Goal: Find specific page/section: Find specific page/section

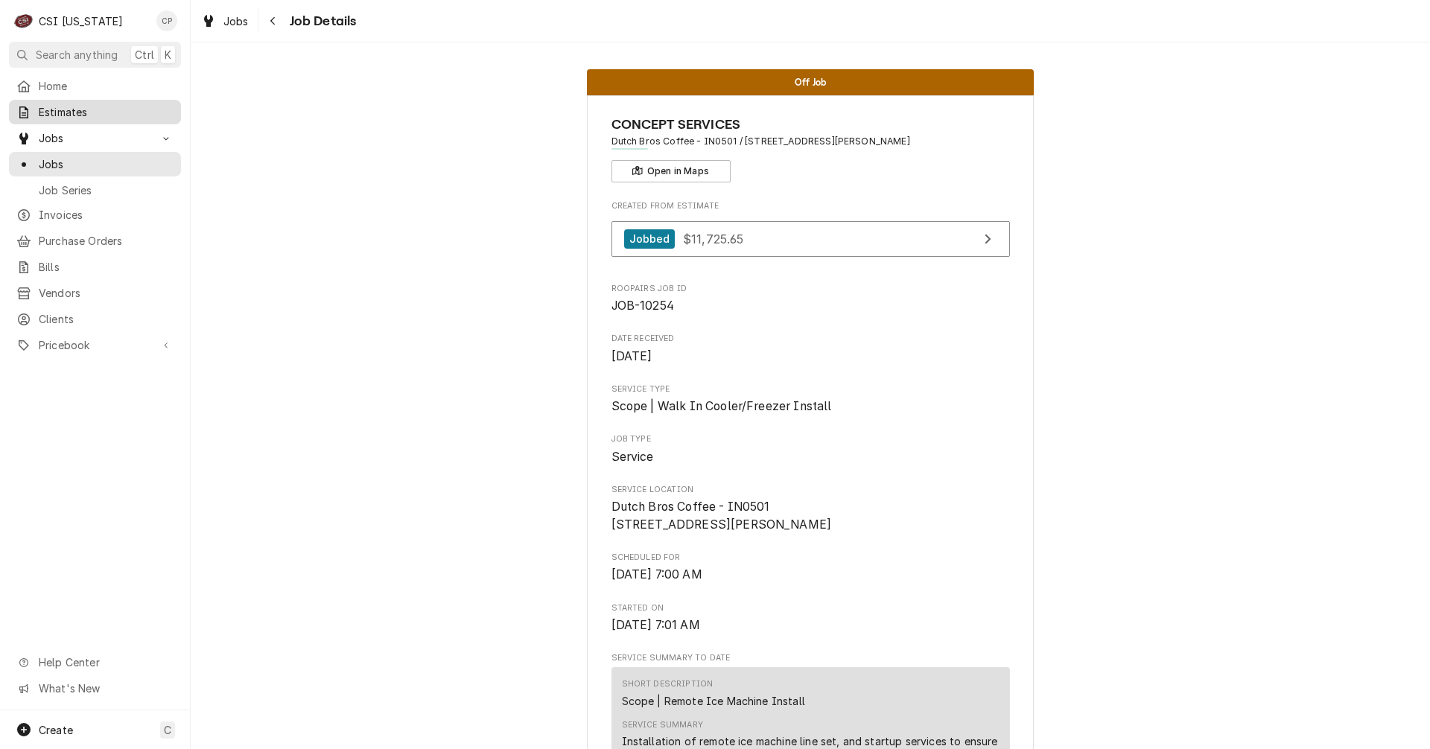
click at [77, 105] on span "Estimates" at bounding box center [106, 112] width 135 height 16
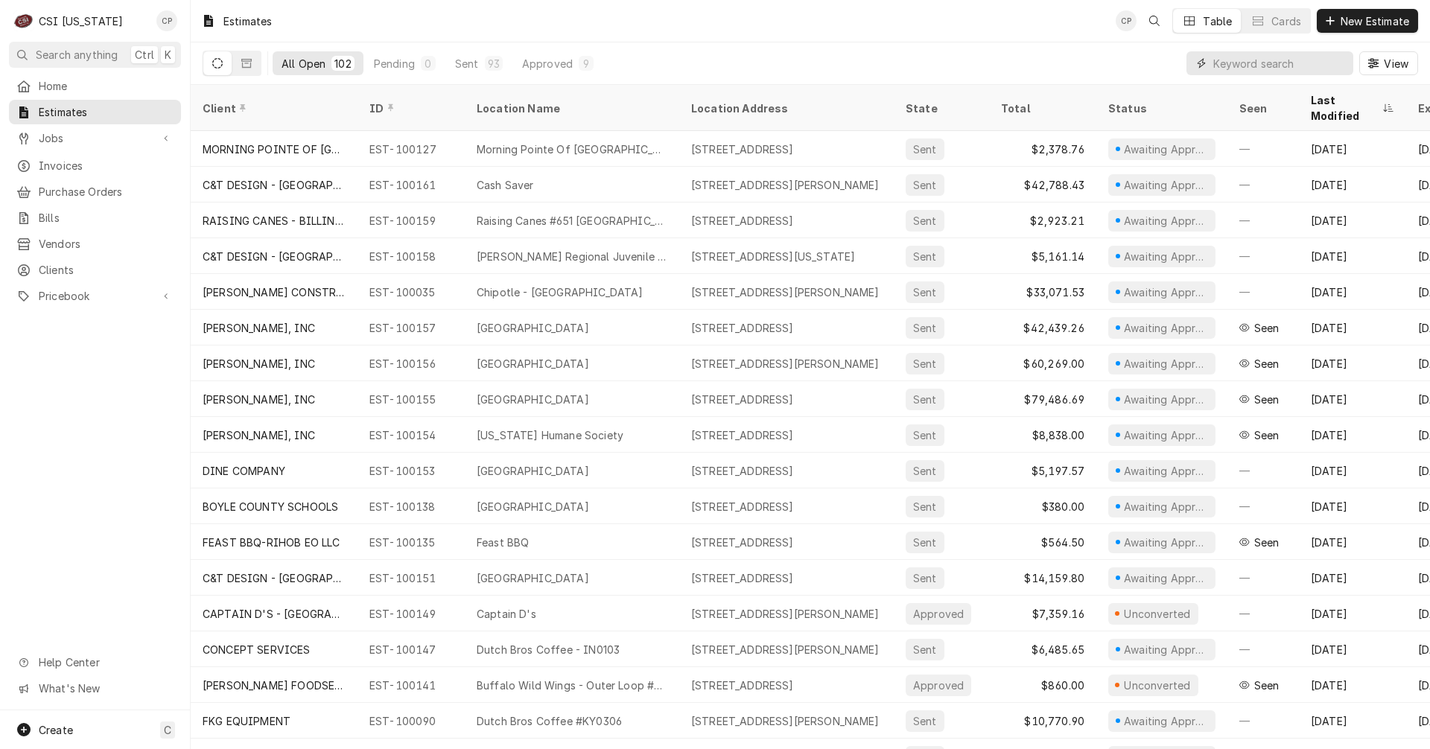
click at [1220, 63] on input "Dynamic Content Wrapper" at bounding box center [1279, 63] width 133 height 24
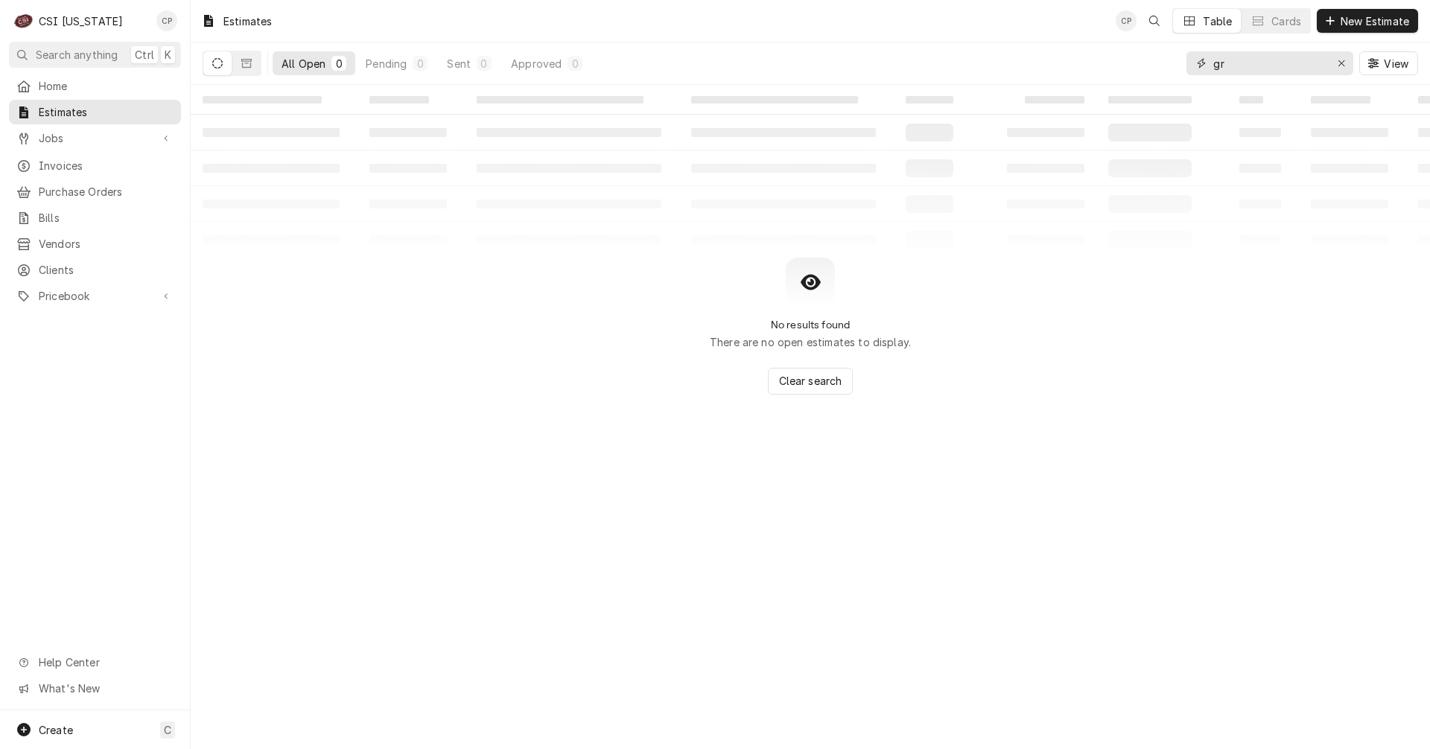
type input "g"
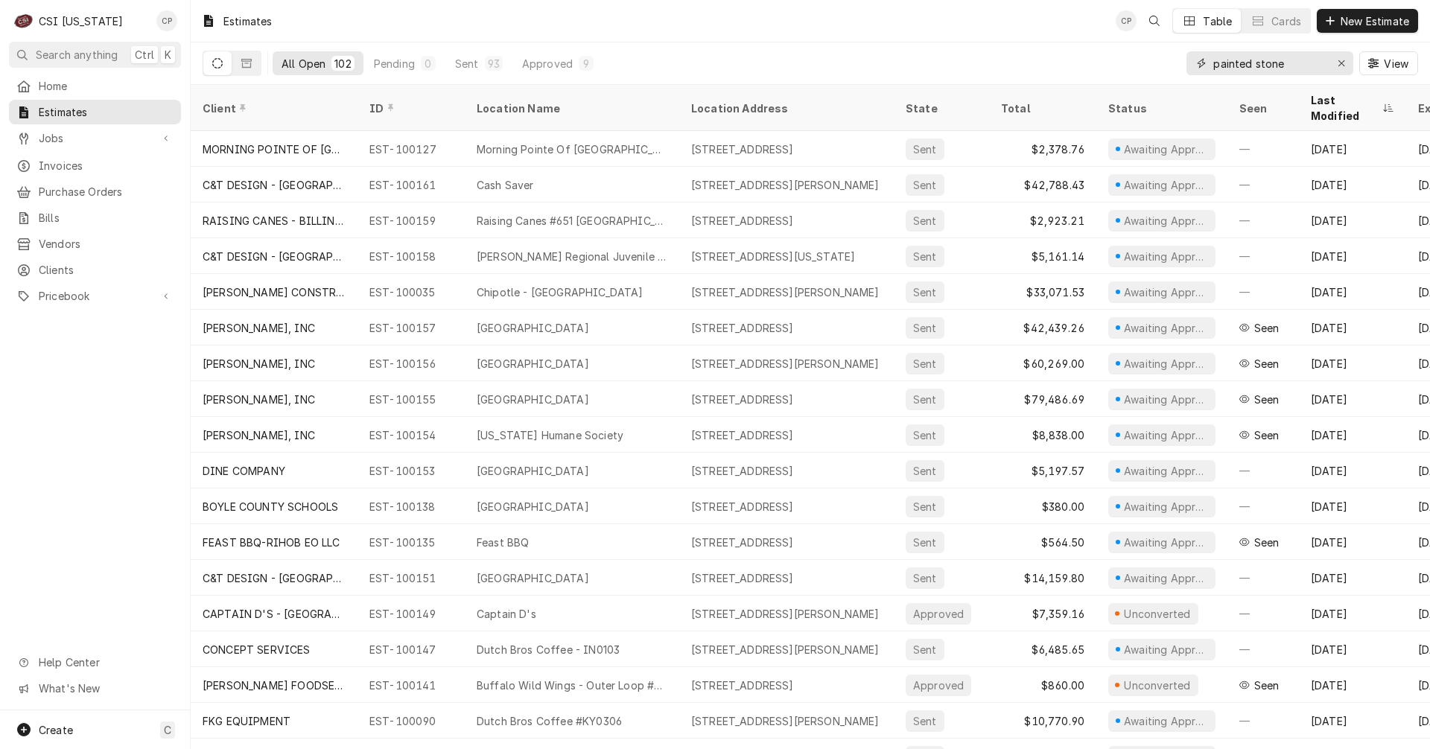
type input "painted stone"
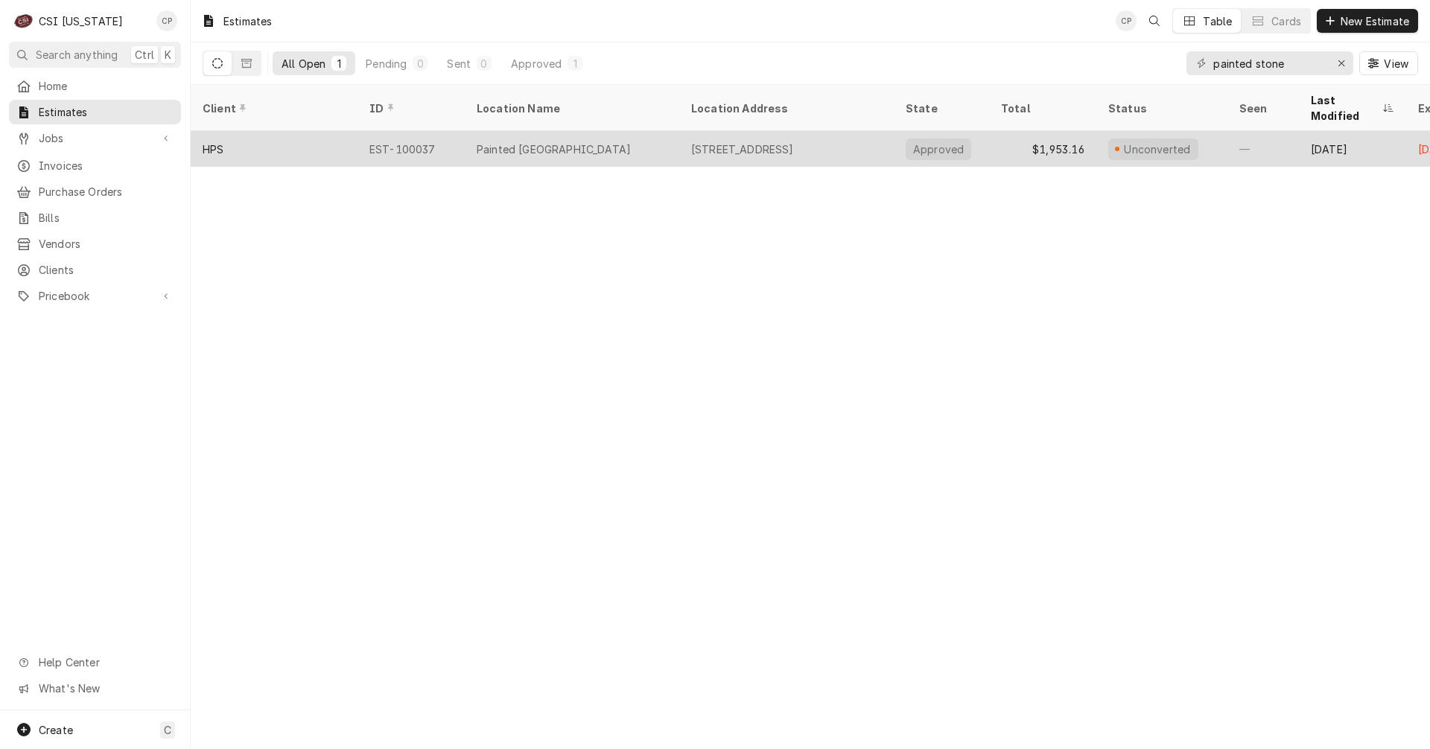
click at [772, 142] on div "150 Warriers Way, Shelbyville, KY 40065" at bounding box center [742, 150] width 103 height 16
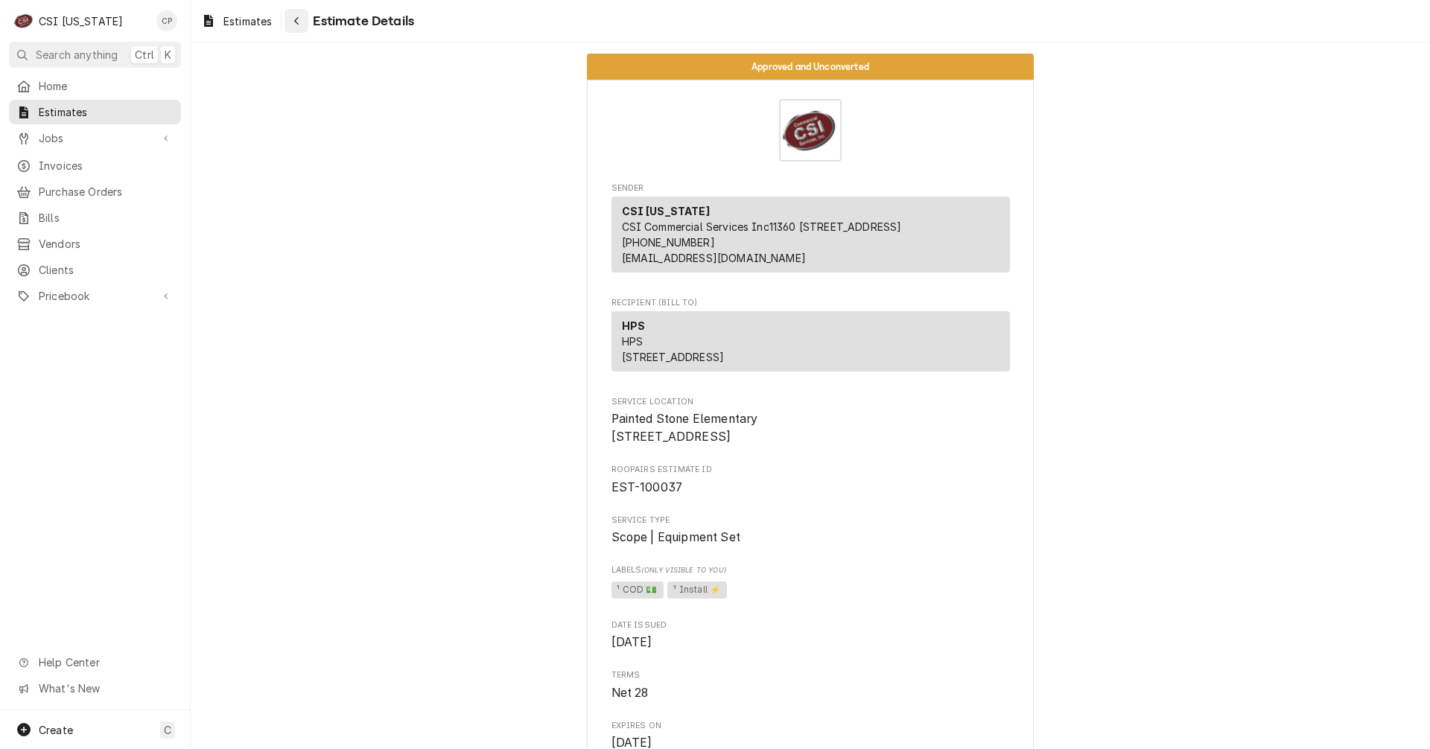
click at [302, 22] on div "Navigate back" at bounding box center [296, 20] width 15 height 15
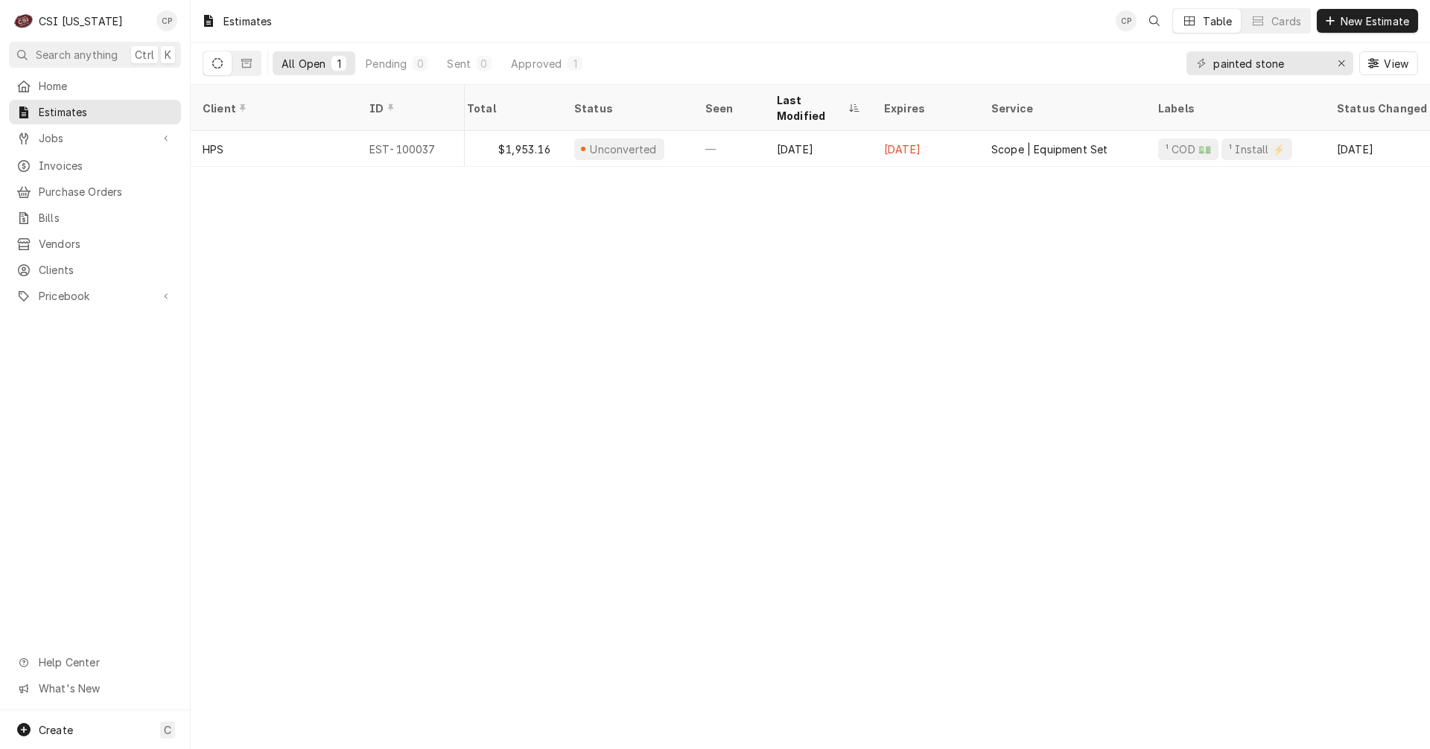
scroll to position [0, 548]
click at [1340, 61] on icon "Erase input" at bounding box center [1342, 63] width 8 height 10
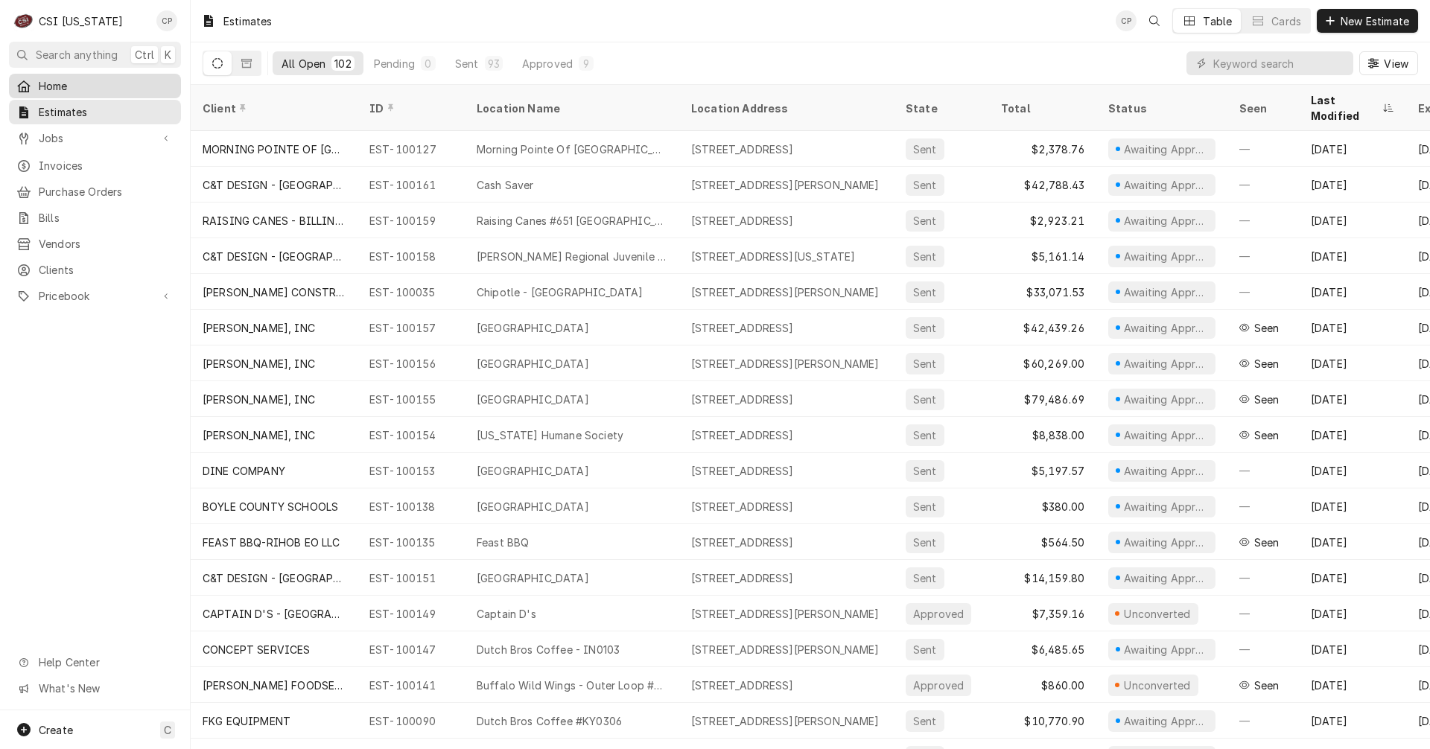
click at [56, 80] on span "Home" at bounding box center [106, 86] width 135 height 16
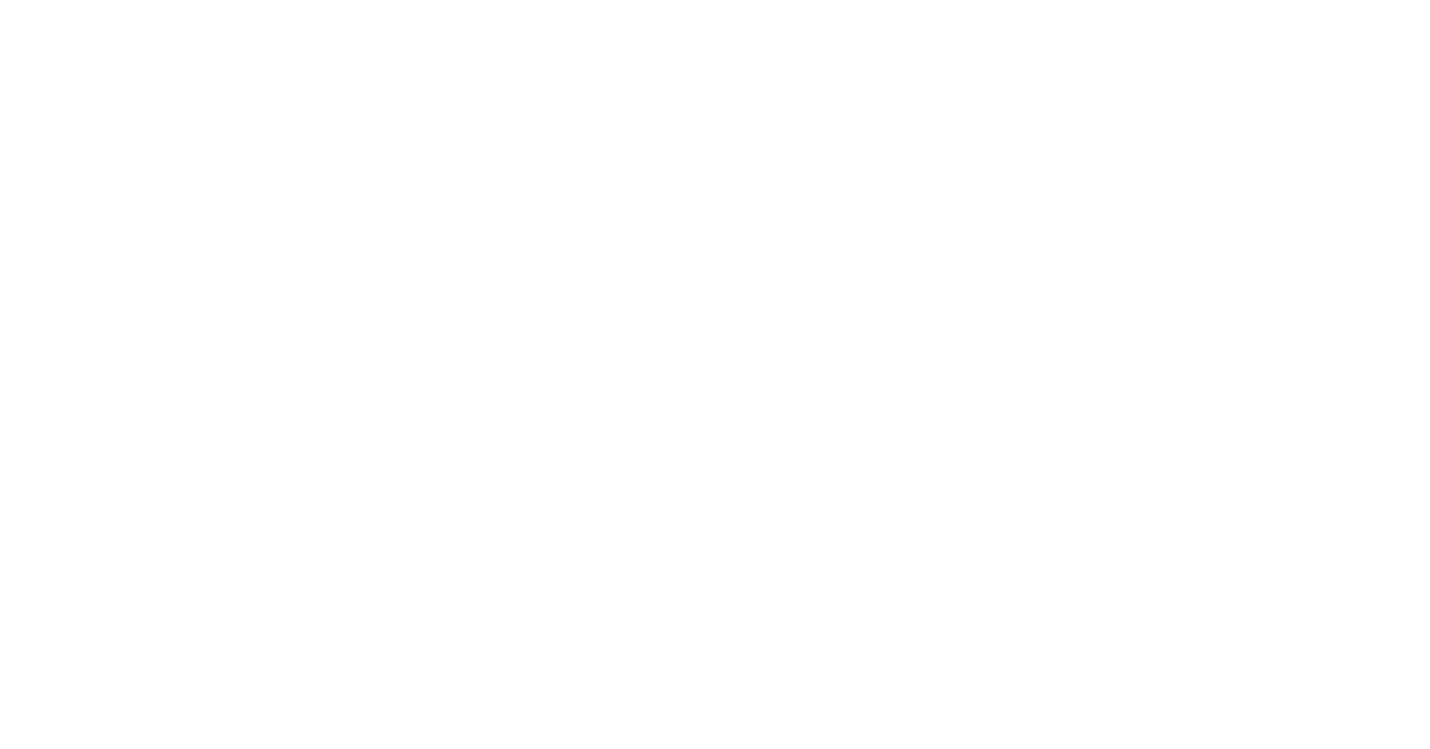
click at [1274, 64] on div "Dynamic Content Wrapper" at bounding box center [715, 374] width 1430 height 749
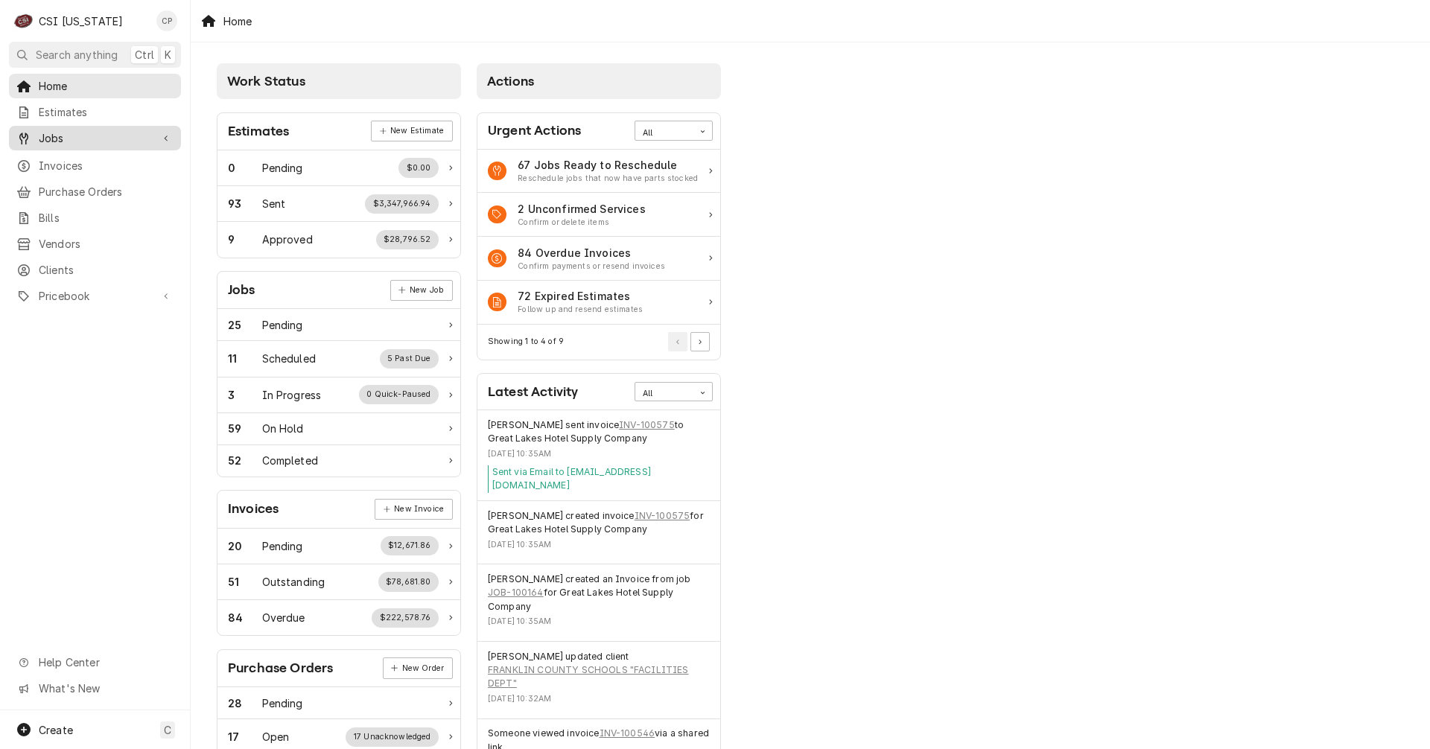
click at [56, 133] on span "Jobs" at bounding box center [95, 138] width 112 height 16
click at [77, 156] on span "Jobs" at bounding box center [106, 164] width 135 height 16
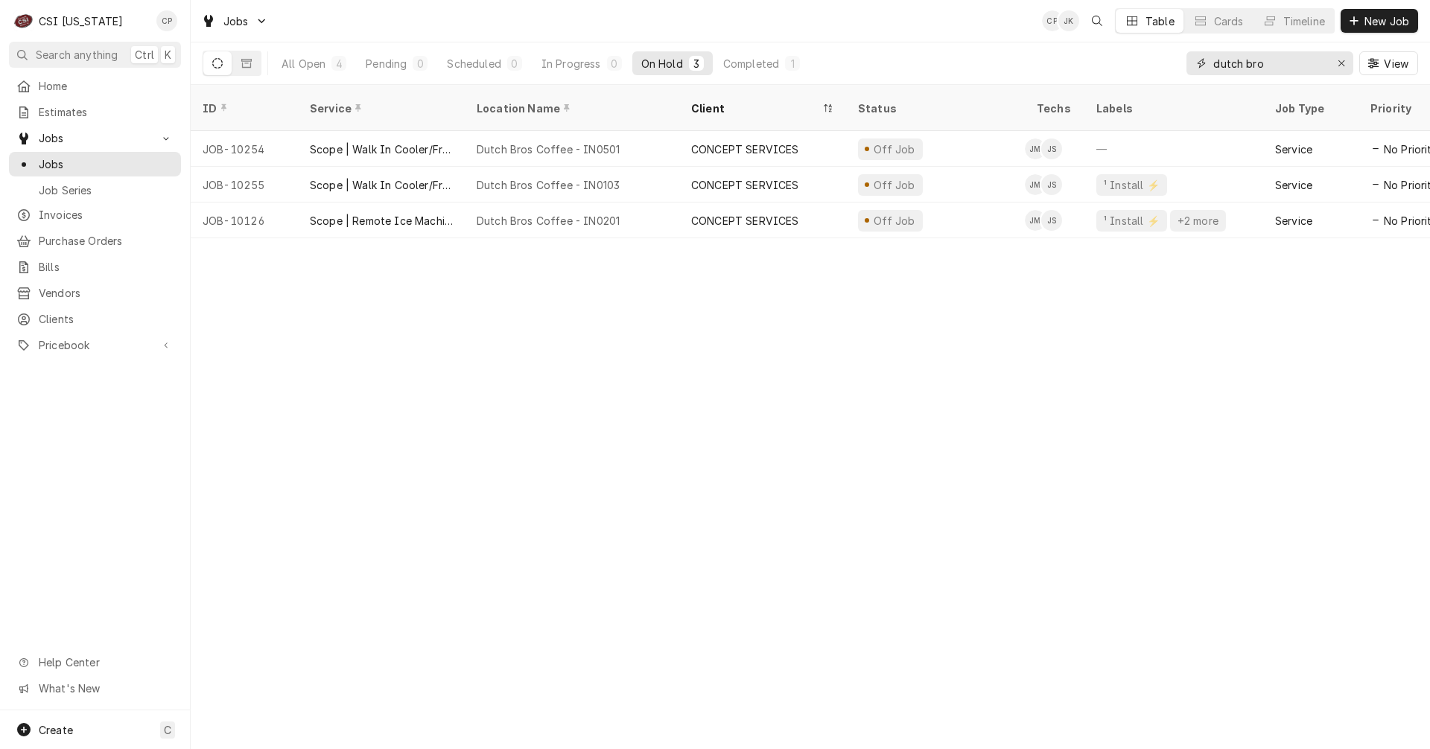
drag, startPoint x: 1288, startPoint y: 69, endPoint x: 1124, endPoint y: 78, distance: 164.2
click at [1124, 78] on div "All Open 4 Pending 0 Scheduled 0 In Progress 0 On Hold 3 Completed 1 dutch bro …" at bounding box center [811, 63] width 1216 height 42
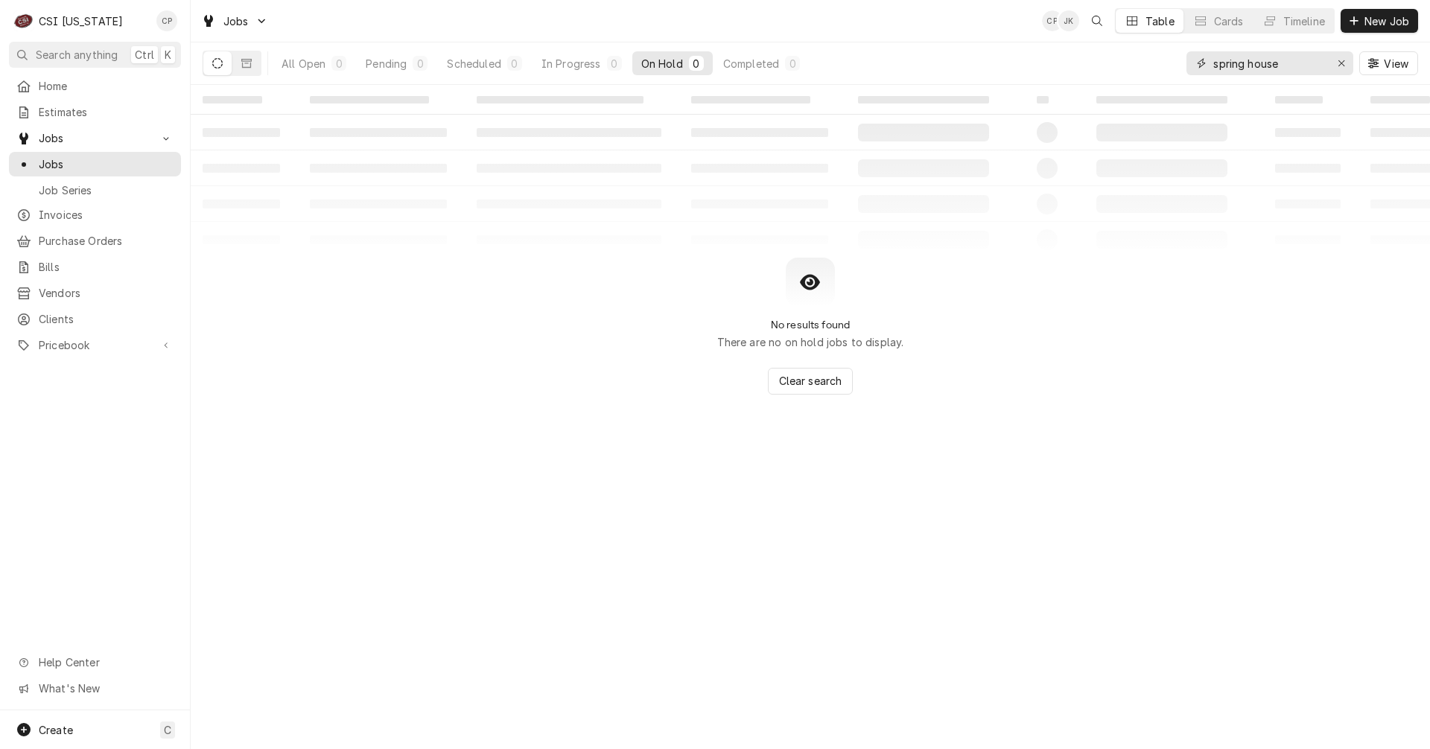
type input "spring house"
click at [483, 66] on div "Scheduled" at bounding box center [474, 64] width 54 height 16
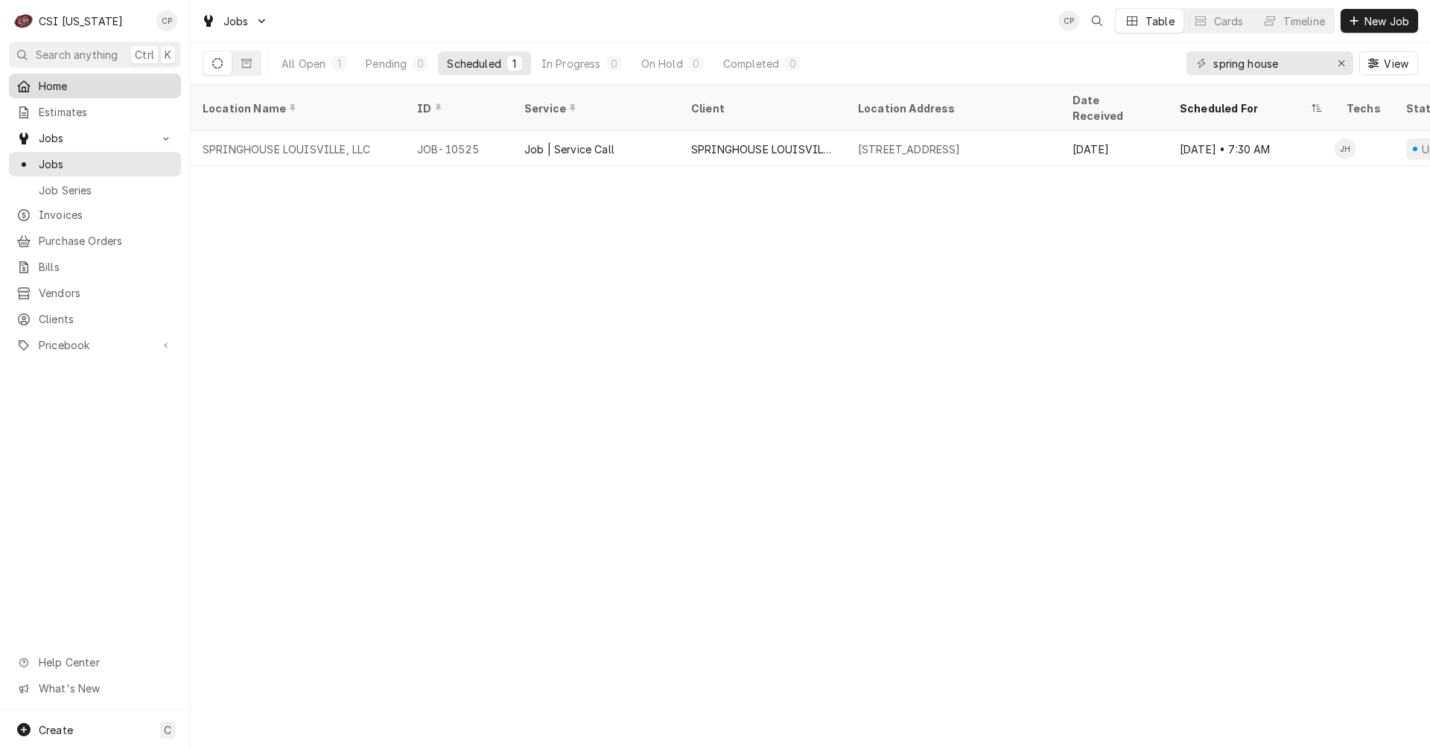
click at [69, 86] on span "Home" at bounding box center [106, 86] width 135 height 16
